Goal: Task Accomplishment & Management: Complete application form

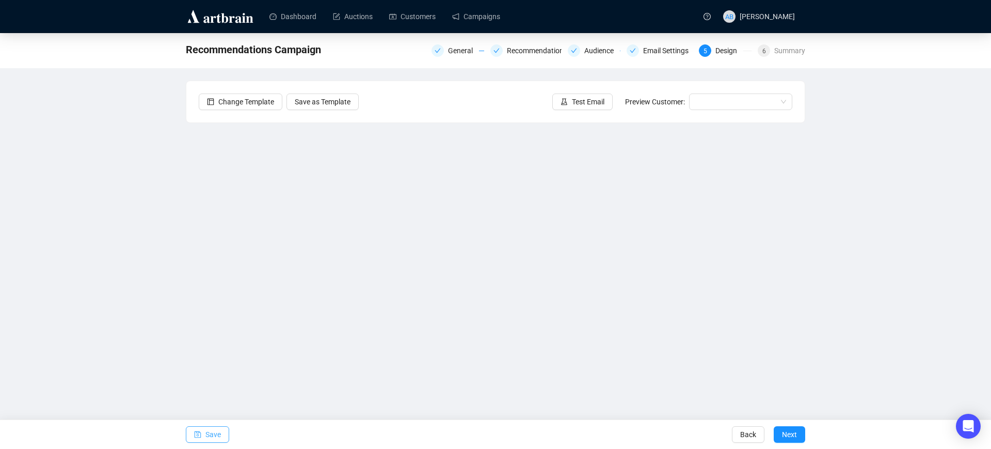
click at [218, 437] on span "Save" at bounding box center [212, 434] width 15 height 29
drag, startPoint x: 217, startPoint y: 432, endPoint x: 362, endPoint y: 428, distance: 145.6
click at [216, 431] on span "Save" at bounding box center [212, 434] width 15 height 29
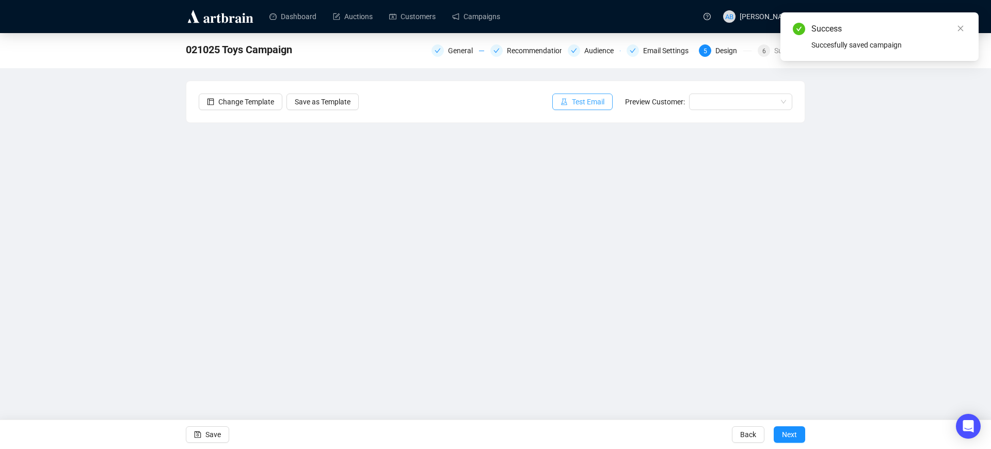
click at [596, 95] on button "Test Email" at bounding box center [582, 101] width 60 height 17
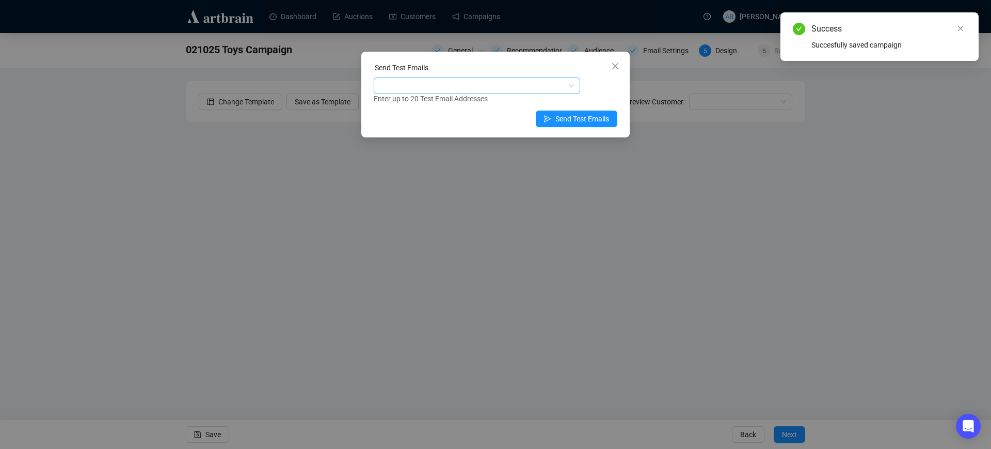
click at [472, 86] on div at bounding box center [471, 85] width 191 height 14
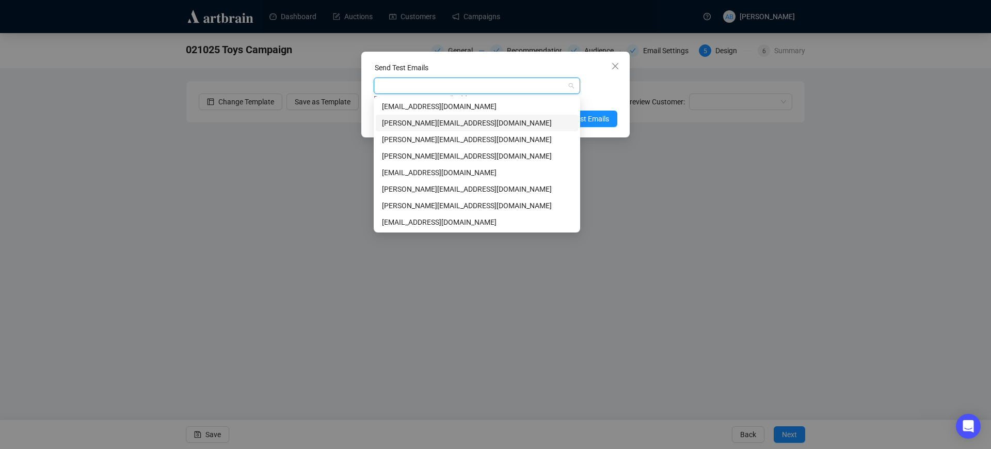
click at [430, 121] on div "[PERSON_NAME][EMAIL_ADDRESS][DOMAIN_NAME]" at bounding box center [477, 122] width 190 height 11
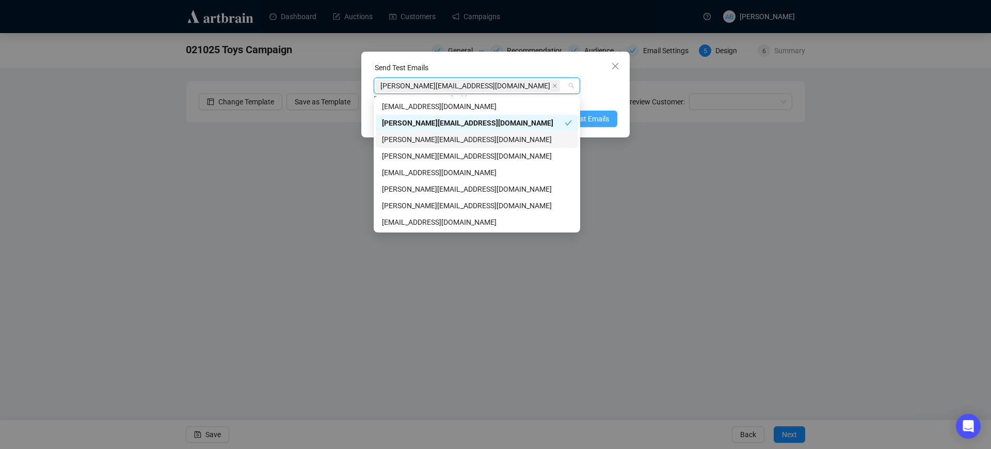
click at [612, 115] on button "Send Test Emails" at bounding box center [577, 118] width 82 height 17
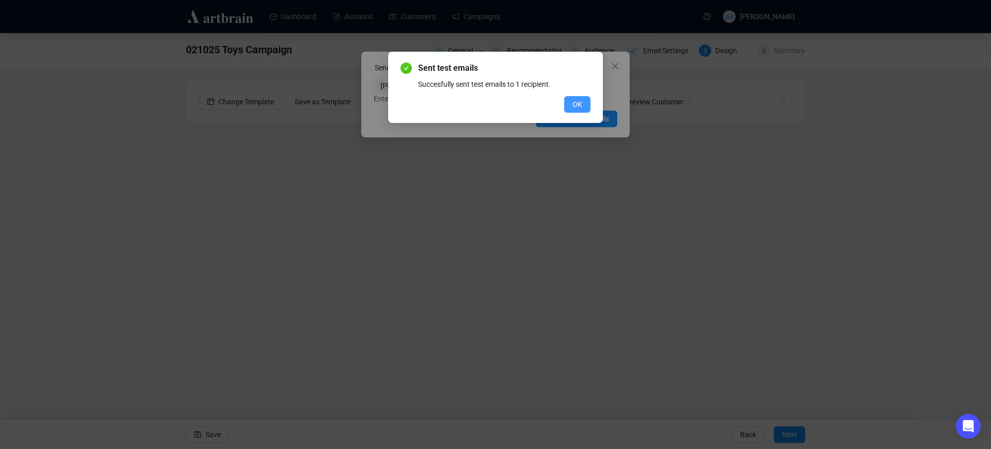
click at [581, 97] on button "OK" at bounding box center [577, 104] width 26 height 17
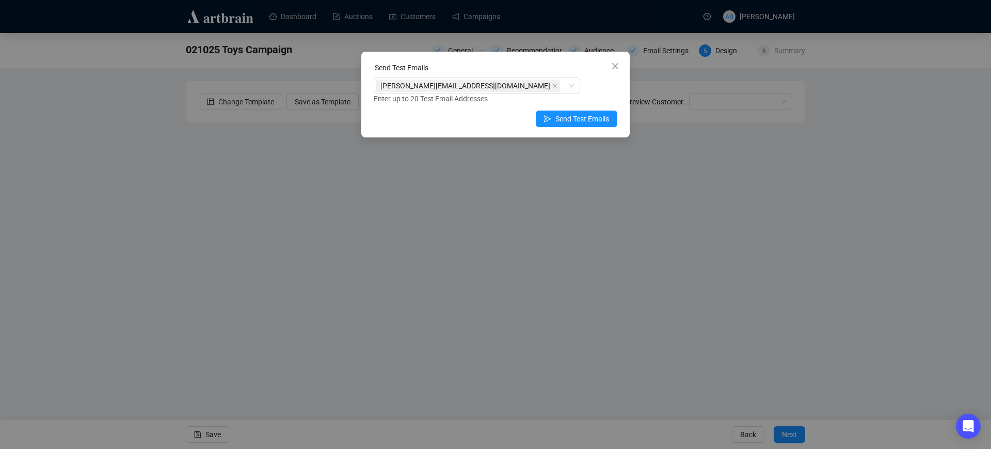
click at [614, 62] on icon "close" at bounding box center [615, 66] width 8 height 8
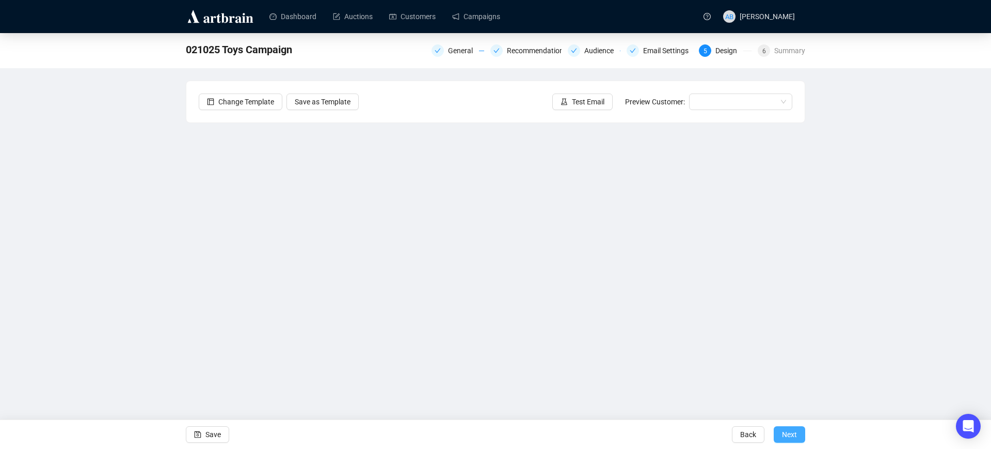
click at [788, 434] on span "Next" at bounding box center [789, 434] width 15 height 29
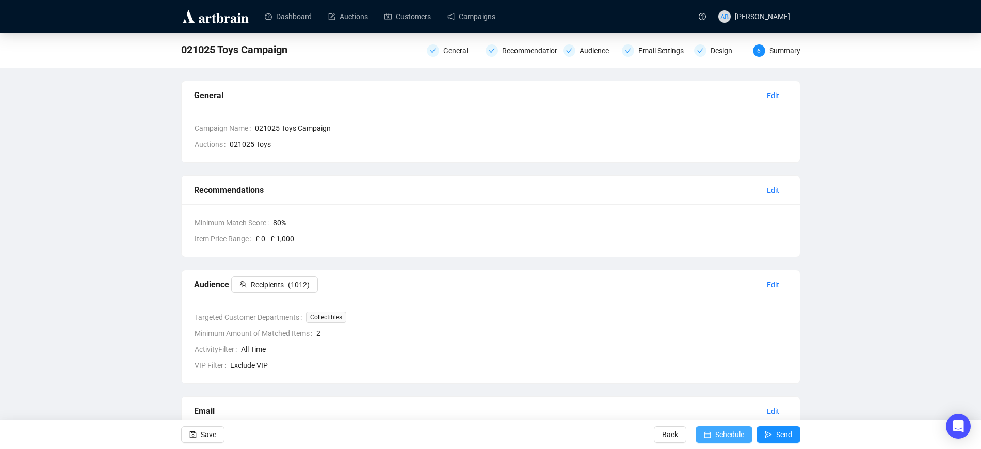
click at [717, 437] on span "Schedule" at bounding box center [729, 434] width 29 height 29
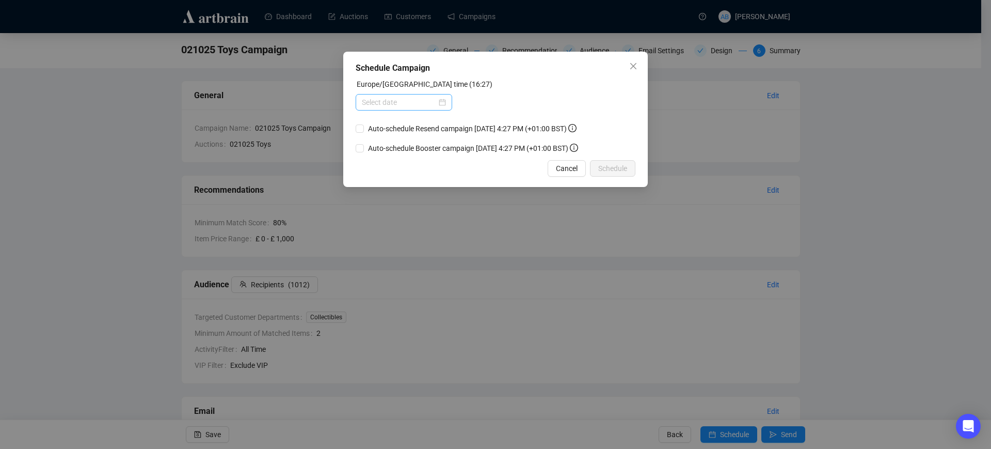
click at [439, 103] on div at bounding box center [404, 102] width 84 height 11
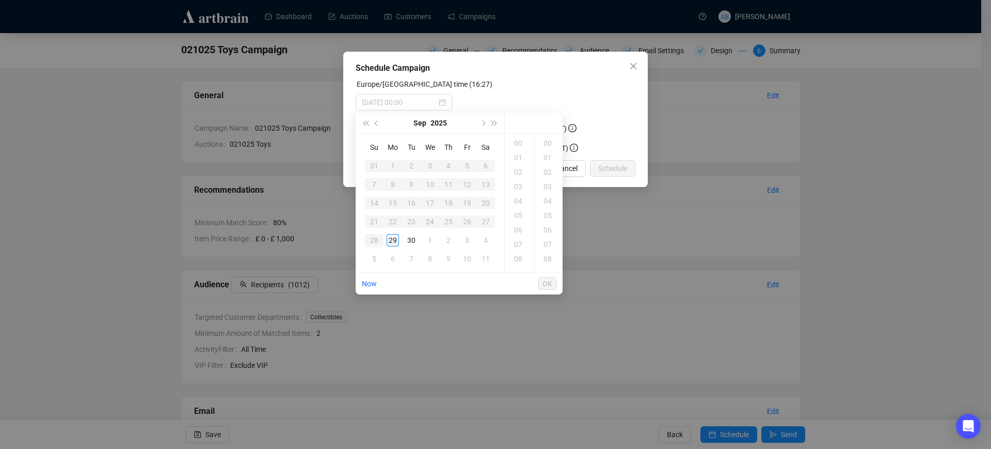
click at [394, 241] on div "29" at bounding box center [393, 240] width 12 height 12
click at [550, 189] on div "58" at bounding box center [548, 193] width 25 height 14
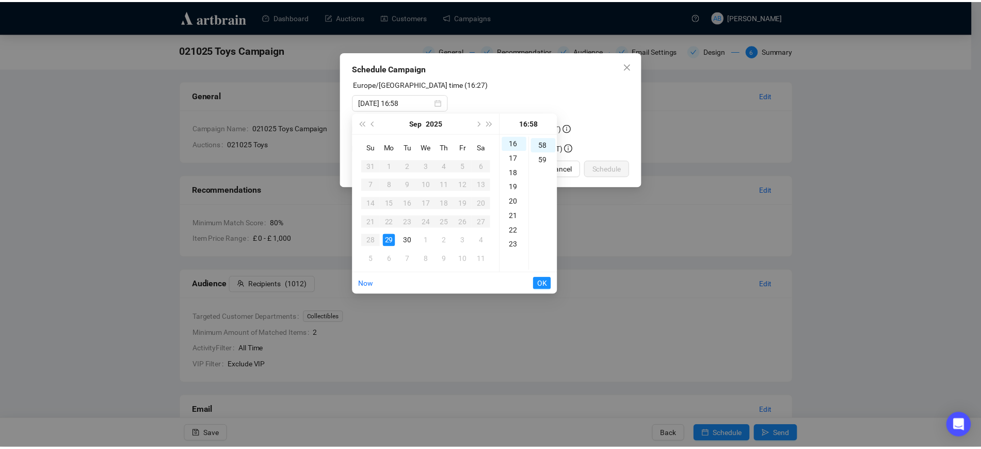
scroll to position [838, 0]
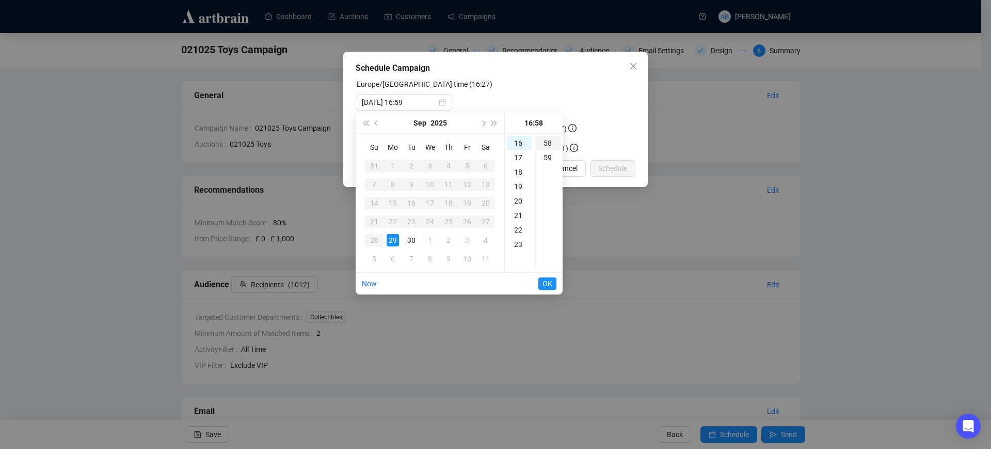
type input "[DATE] 16:58"
click at [543, 284] on span "OK" at bounding box center [547, 284] width 10 height 20
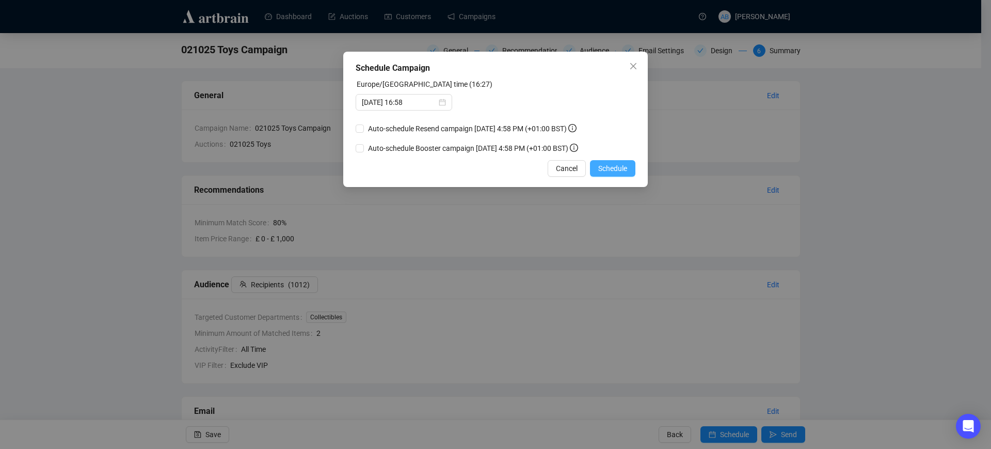
click at [610, 163] on span "Schedule" at bounding box center [612, 168] width 29 height 11
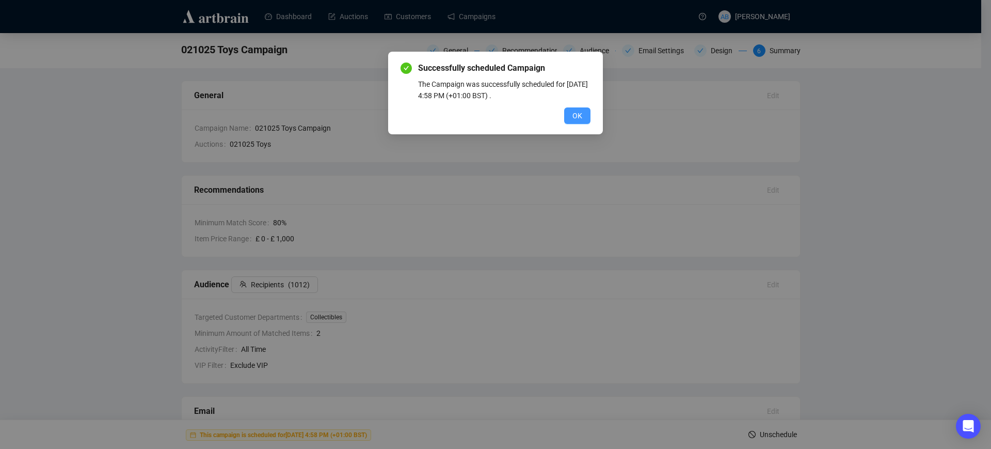
click at [578, 112] on span "OK" at bounding box center [577, 115] width 10 height 11
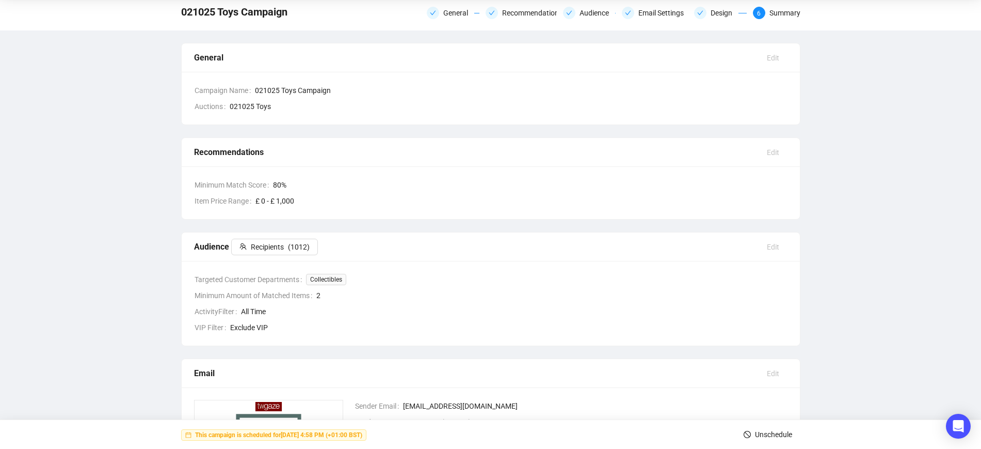
scroll to position [0, 0]
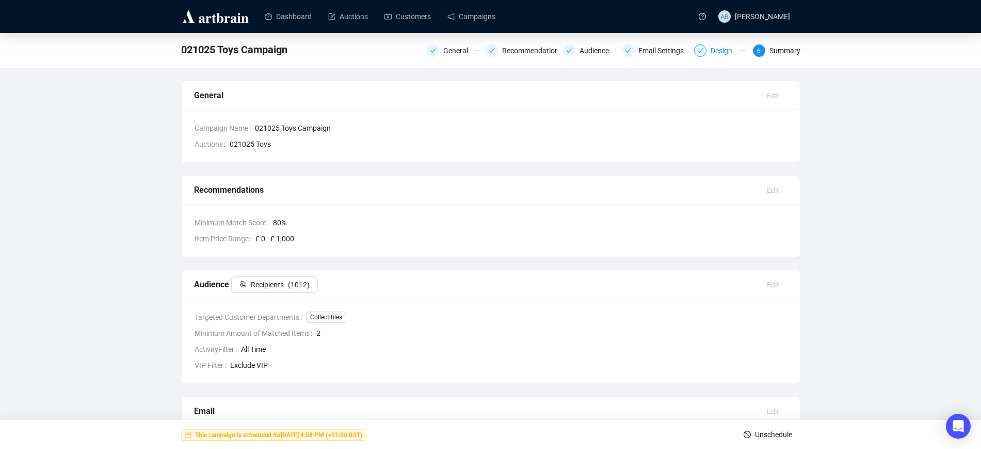
click at [714, 49] on div "Design" at bounding box center [725, 50] width 28 height 12
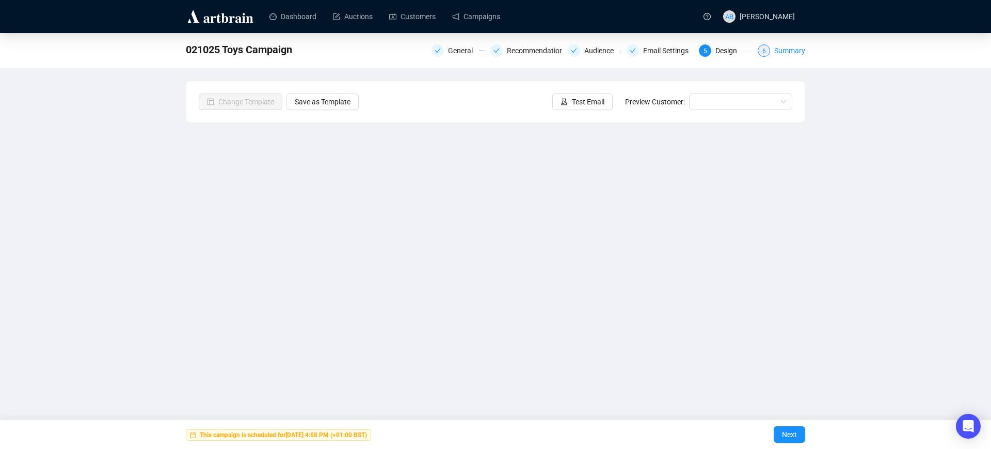
click at [774, 51] on div "6 Summary" at bounding box center [781, 50] width 47 height 12
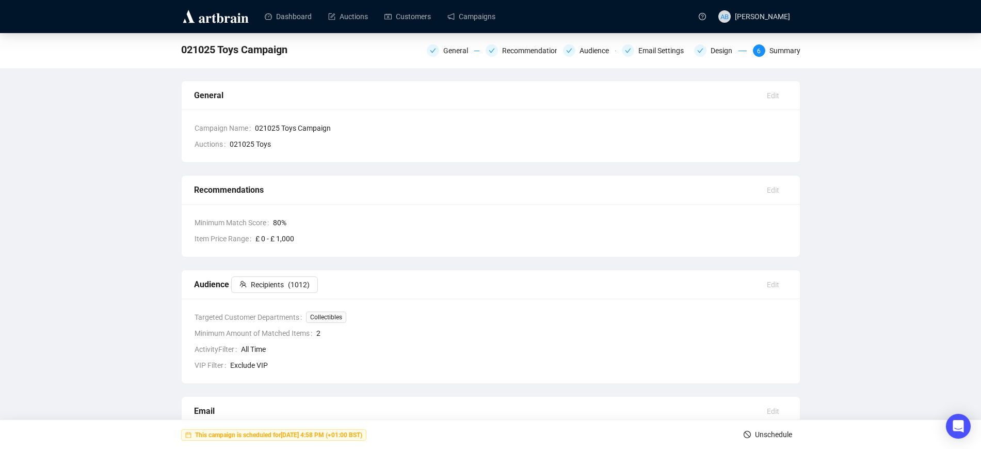
click at [758, 434] on span "Unschedule" at bounding box center [773, 434] width 37 height 29
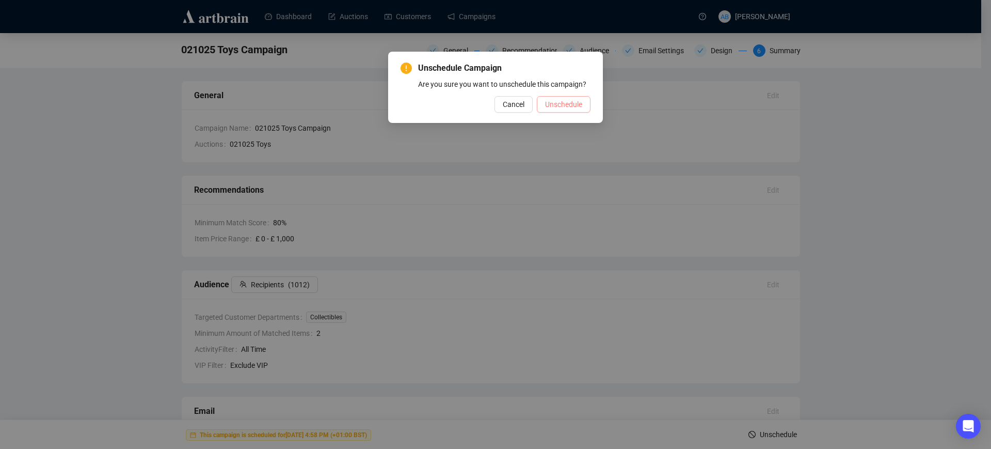
click at [564, 101] on span "Unschedule" at bounding box center [563, 104] width 37 height 11
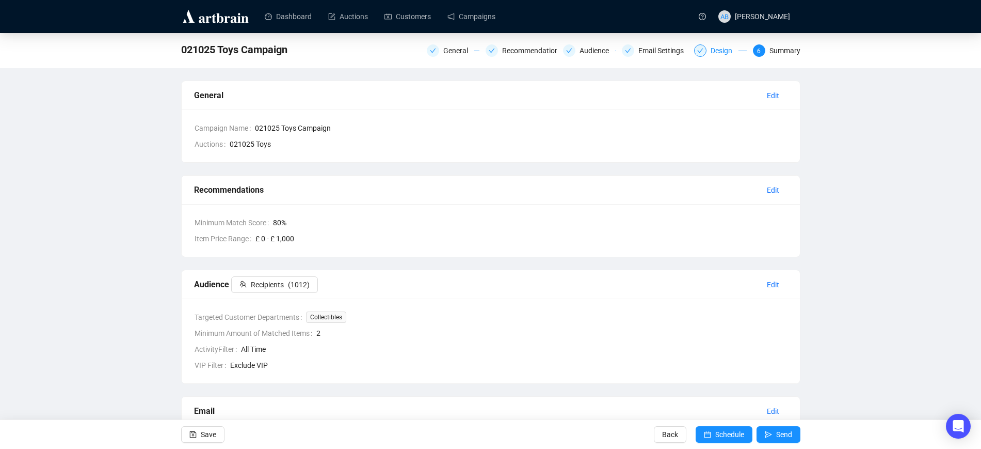
click at [710, 53] on div "Design" at bounding box center [720, 50] width 53 height 12
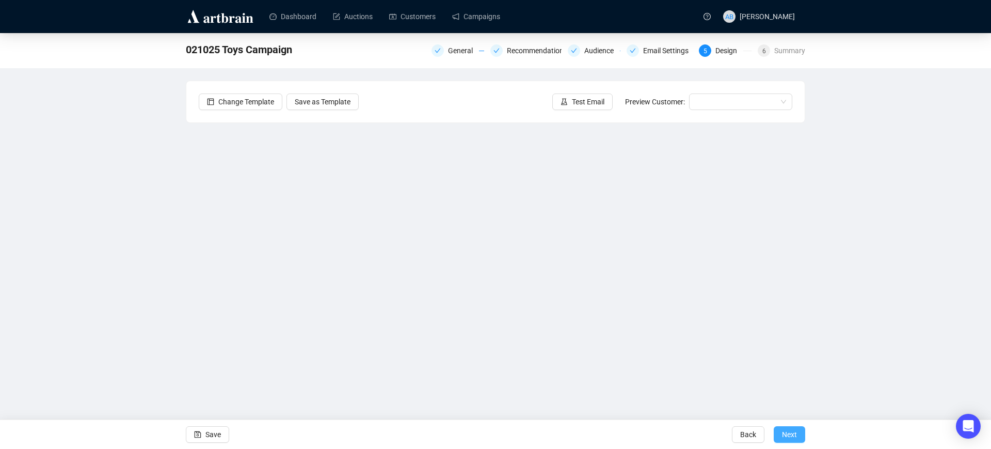
click at [787, 431] on span "Next" at bounding box center [789, 434] width 15 height 29
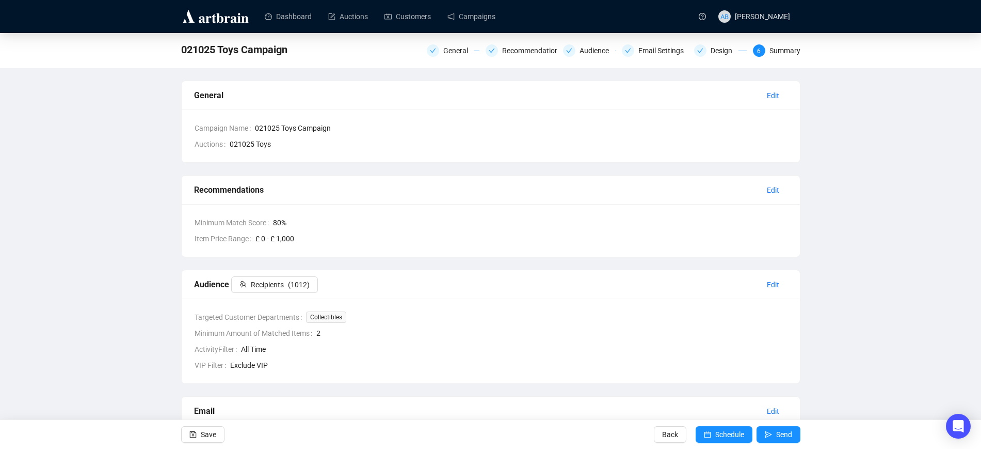
click at [724, 50] on div "Design" at bounding box center [725, 50] width 28 height 12
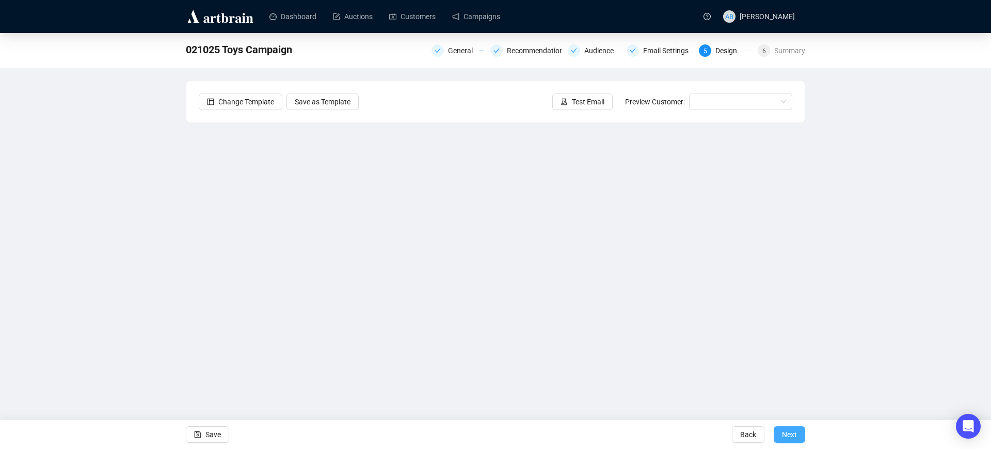
click at [790, 437] on span "Next" at bounding box center [789, 434] width 15 height 29
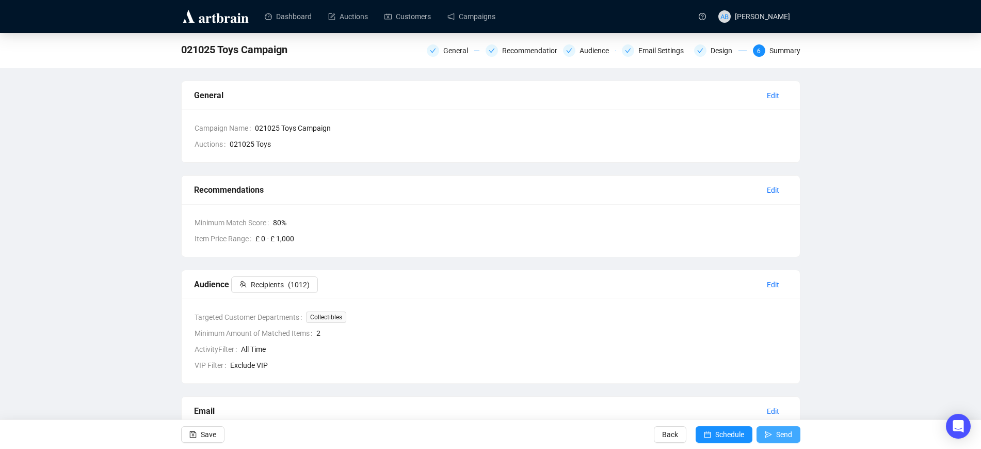
click at [787, 436] on span "Send" at bounding box center [784, 434] width 16 height 29
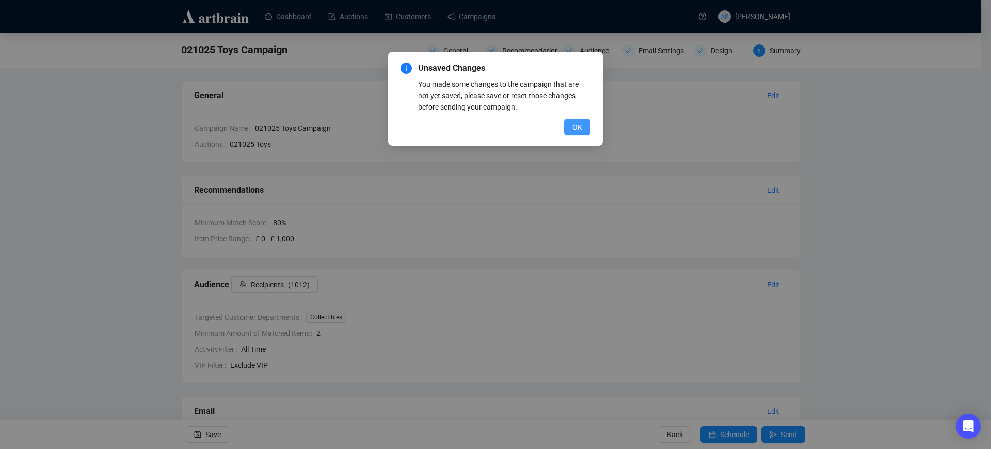
click at [575, 124] on span "OK" at bounding box center [577, 126] width 10 height 11
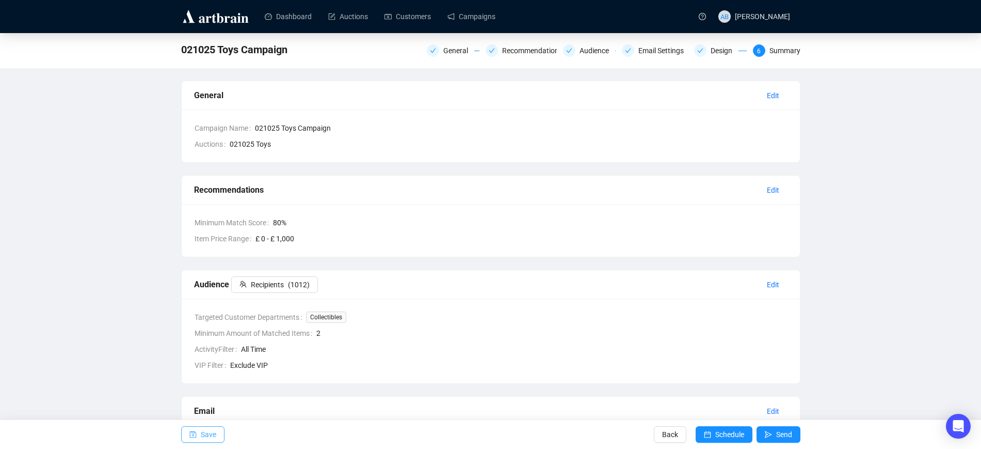
click at [215, 434] on span "Save" at bounding box center [208, 434] width 15 height 29
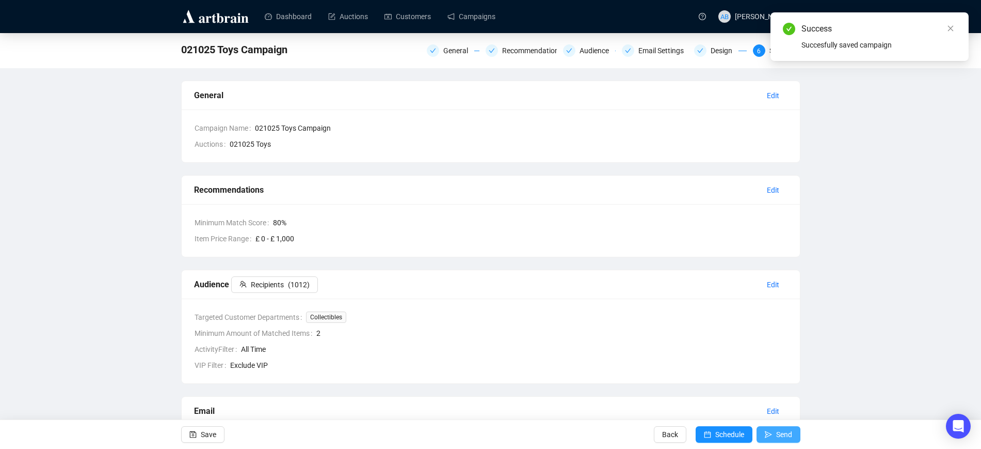
click at [770, 439] on span "submit" at bounding box center [768, 434] width 7 height 29
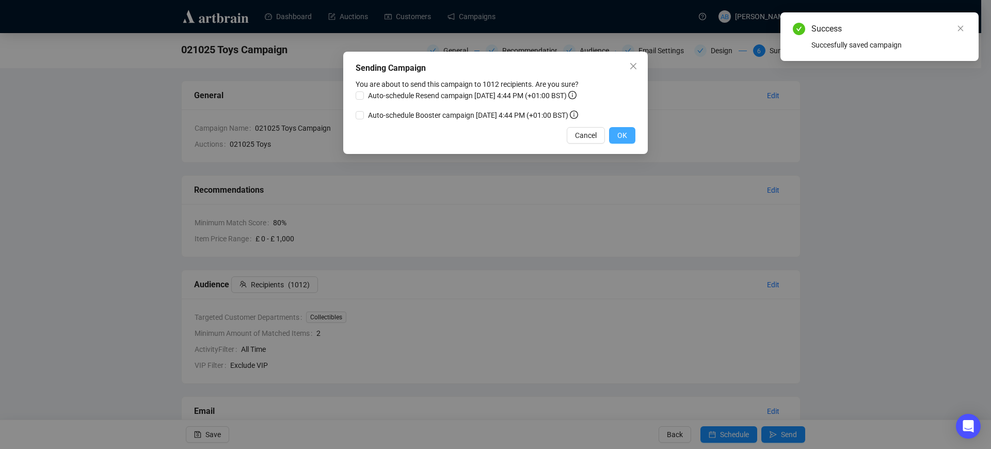
click at [623, 134] on span "OK" at bounding box center [622, 135] width 10 height 11
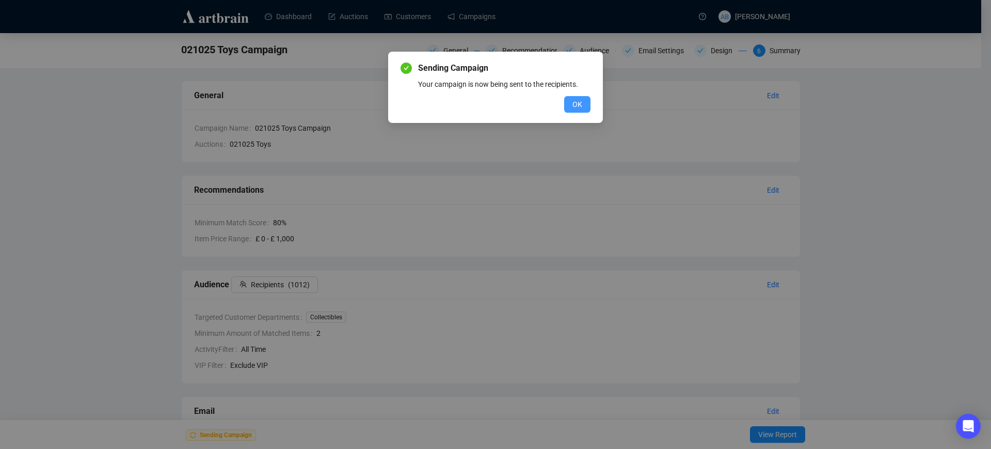
click at [585, 107] on button "OK" at bounding box center [577, 104] width 26 height 17
